Goal: Task Accomplishment & Management: Manage account settings

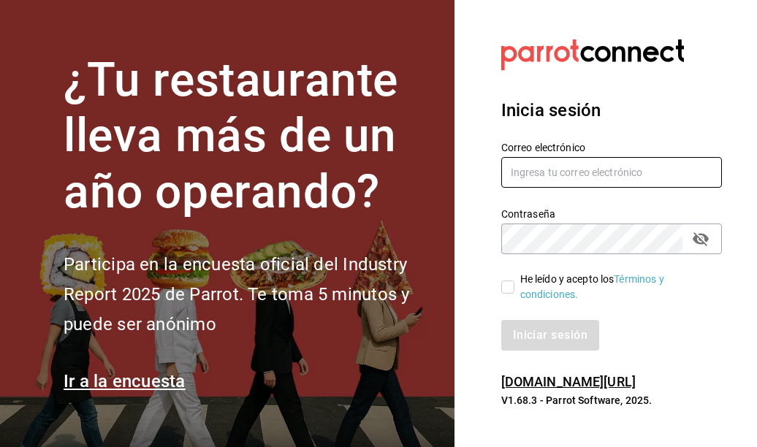
type input "eribetancourt@outlook.com"
click at [510, 284] on input "He leído y acepto los Términos y condiciones." at bounding box center [507, 287] width 13 height 13
checkbox input "true"
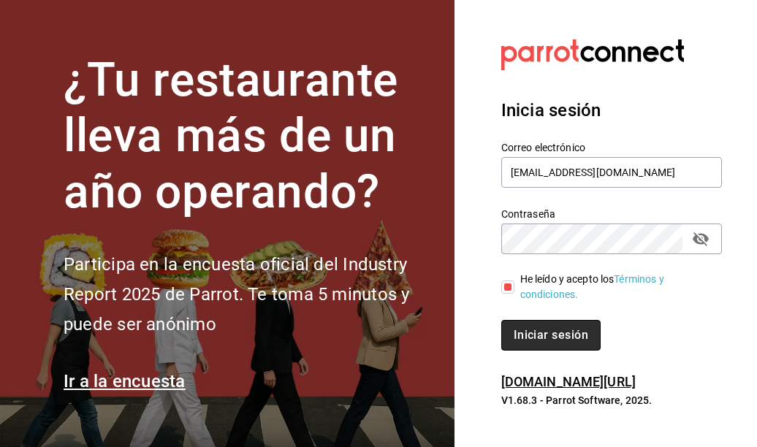
click at [518, 334] on button "Iniciar sesión" at bounding box center [550, 335] width 99 height 31
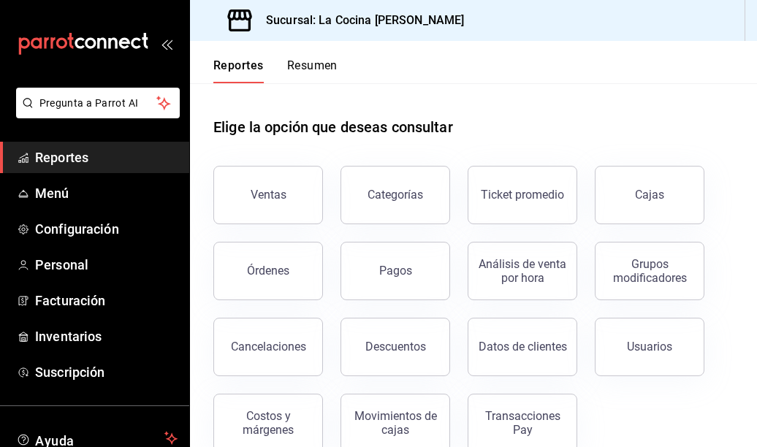
click at [326, 69] on button "Resumen" at bounding box center [312, 70] width 50 height 25
